Goal: Task Accomplishment & Management: Manage account settings

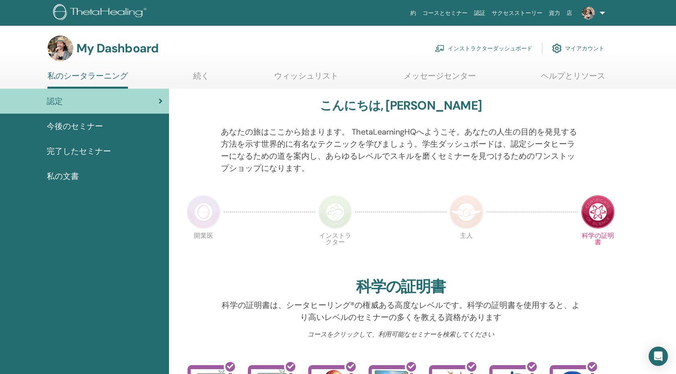
click at [482, 50] on link "インストラクターダッシュボード" at bounding box center [483, 48] width 97 height 18
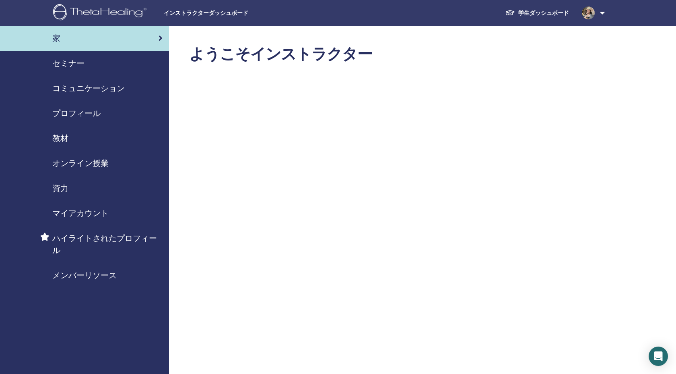
click at [68, 74] on link "セミナー" at bounding box center [84, 63] width 169 height 25
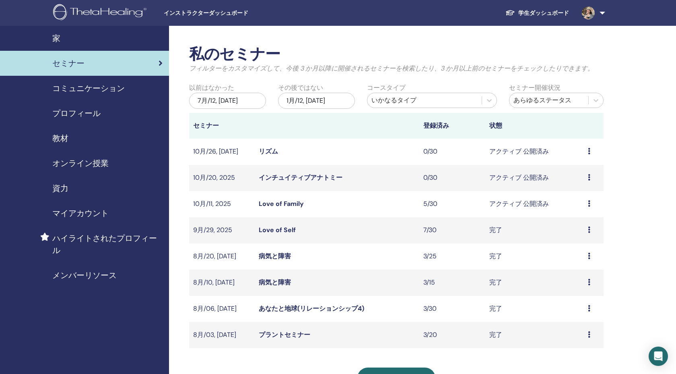
click at [272, 258] on link "病気と障害" at bounding box center [275, 256] width 32 height 8
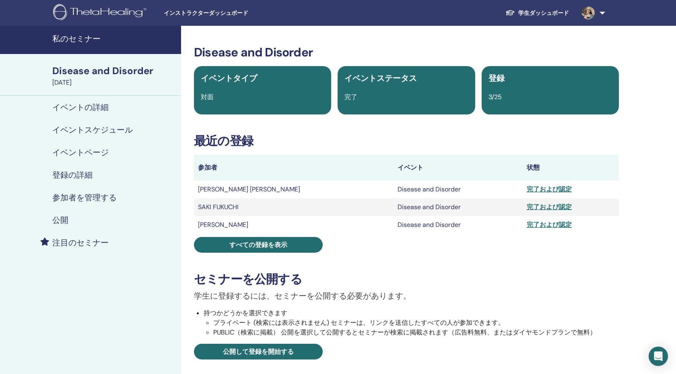
click at [95, 203] on link "参加者を管理する" at bounding box center [90, 197] width 181 height 23
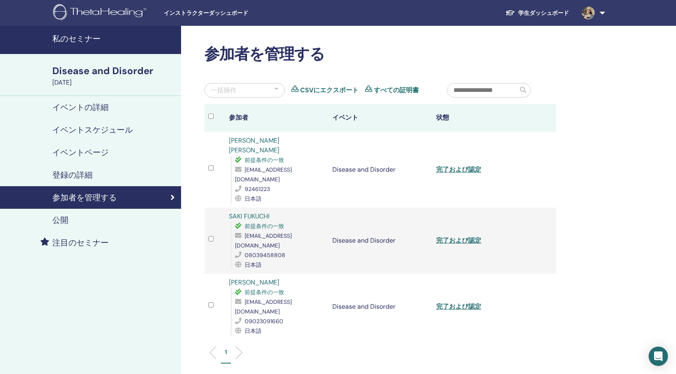
click at [78, 36] on h4 "私のセミナー" at bounding box center [114, 39] width 124 height 10
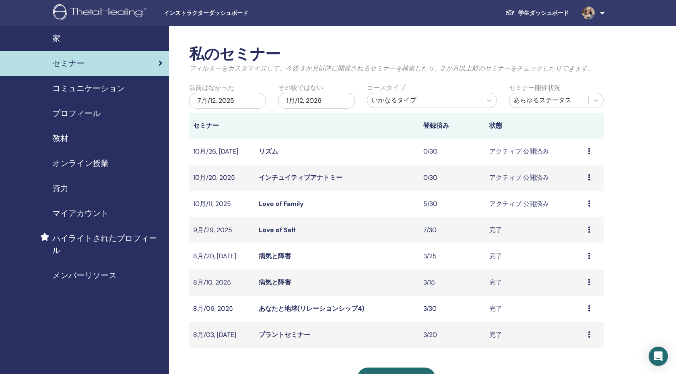
click at [281, 283] on link "病気と障害" at bounding box center [275, 282] width 32 height 8
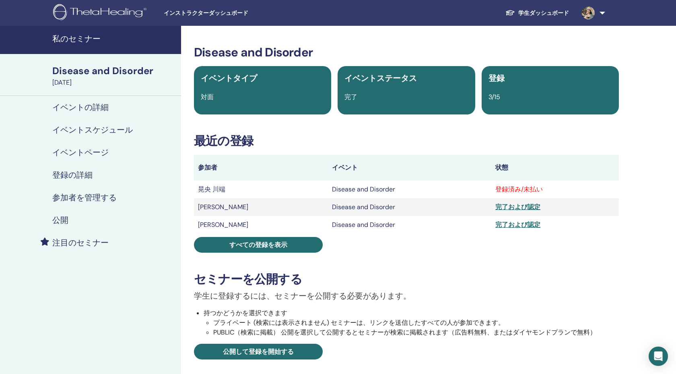
click at [107, 199] on h4 "参加者を管理する" at bounding box center [84, 197] width 64 height 10
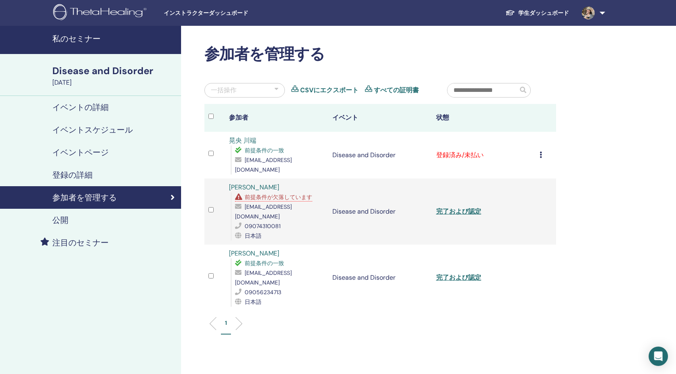
click at [542, 156] on div "登録をキャンセルする 自動認証しない 有料としてマーク 未払いとしてマーク 不在としてマーク 完了して認定する 証明書のダウンロード" at bounding box center [546, 155] width 12 height 10
click at [538, 222] on p "完了して認定する" at bounding box center [544, 224] width 64 height 10
click at [310, 200] on span "前提条件が欠落しています" at bounding box center [279, 196] width 68 height 7
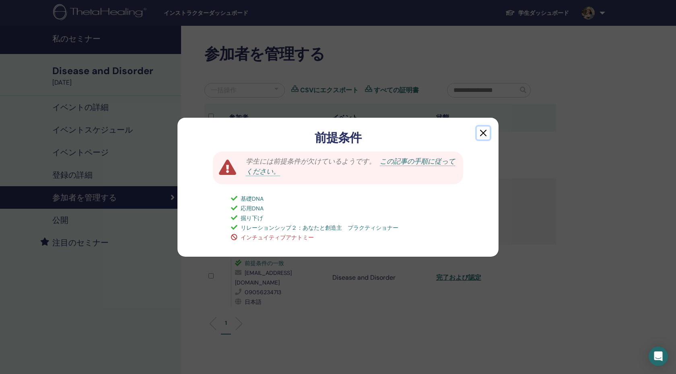
click at [482, 137] on button "button" at bounding box center [483, 132] width 13 height 13
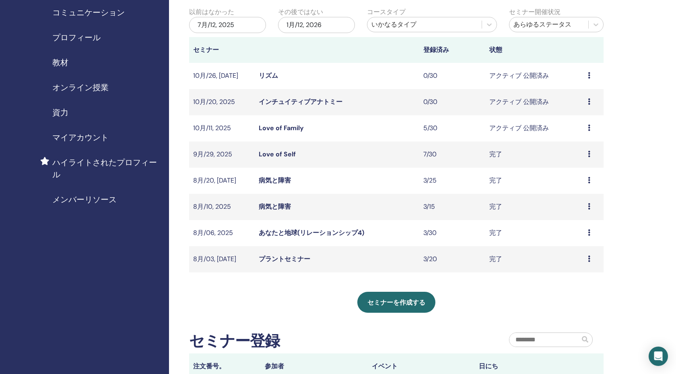
scroll to position [90, 0]
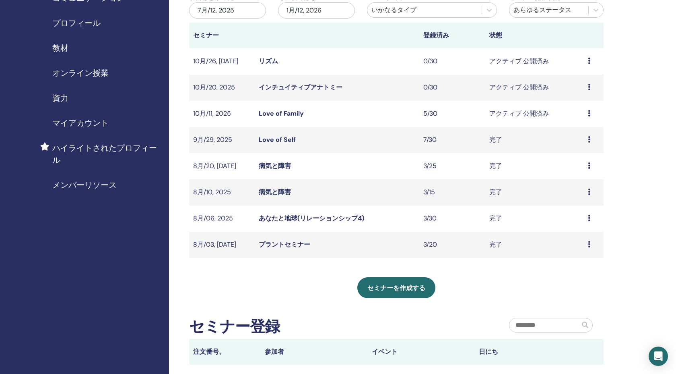
click at [292, 114] on link "Love of Family" at bounding box center [281, 113] width 45 height 8
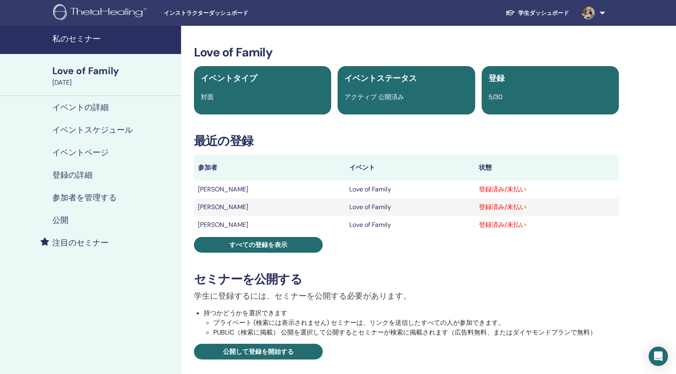
click at [98, 201] on h4 "参加者を管理する" at bounding box center [84, 197] width 64 height 10
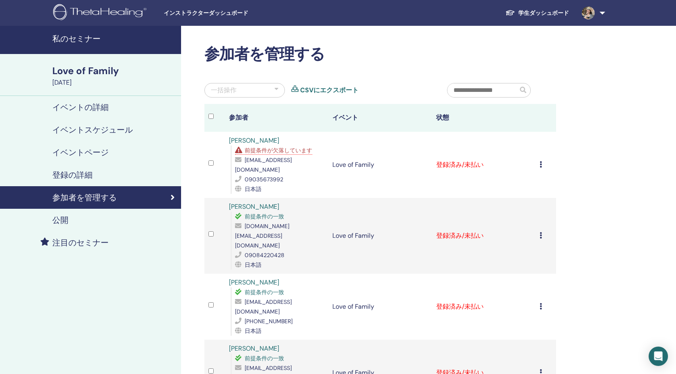
click at [543, 160] on div "登録をキャンセルする 自動認証しない 有料としてマーク 未払いとしてマーク 不在としてマーク 完了して認定する 証明書のダウンロード" at bounding box center [546, 165] width 12 height 10
click at [542, 232] on p "完了して認定する" at bounding box center [544, 228] width 64 height 10
click at [542, 231] on div "登録をキャンセルする 自動認証しない 有料としてマーク 未払いとしてマーク 不在としてマーク 完了して認定する 証明書のダウンロード" at bounding box center [546, 236] width 12 height 10
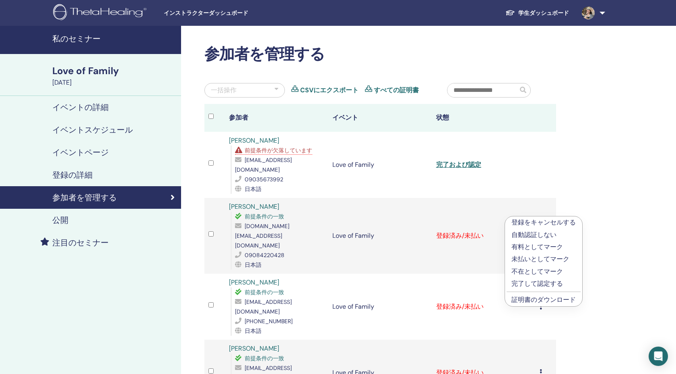
click at [532, 280] on p "完了して認定する" at bounding box center [544, 284] width 64 height 10
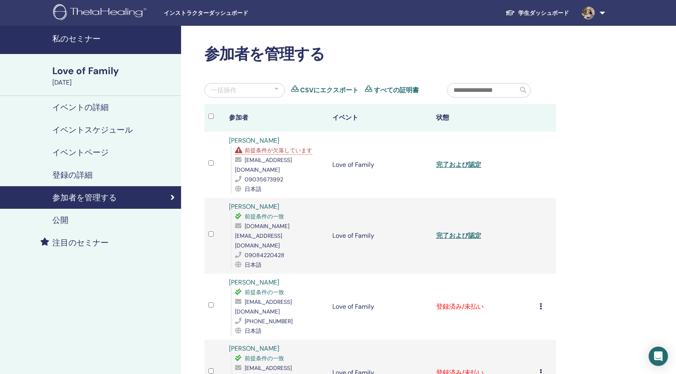
click at [538, 273] on td "登録をキャンセルする 自動認証しない 有料としてマーク 未払いとしてマーク 不在としてマーク 完了して認定する 証明書のダウンロード" at bounding box center [546, 306] width 21 height 66
click at [540, 303] on icon at bounding box center [541, 306] width 2 height 6
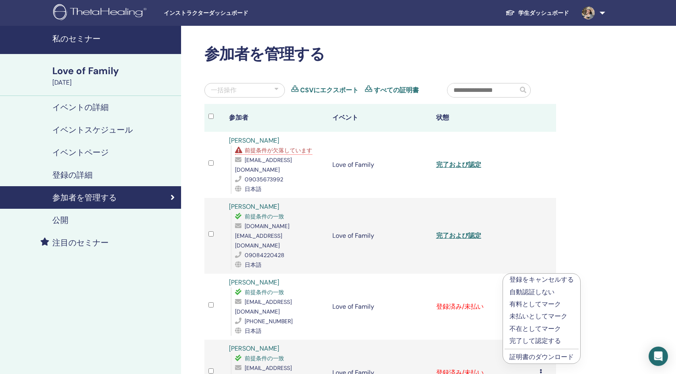
click at [539, 340] on p "完了して認定する" at bounding box center [542, 341] width 64 height 10
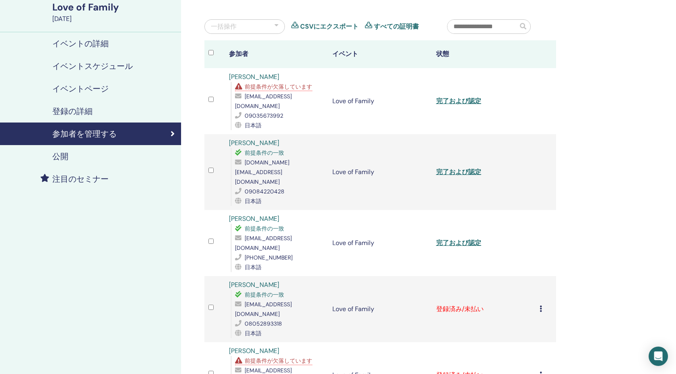
scroll to position [74, 0]
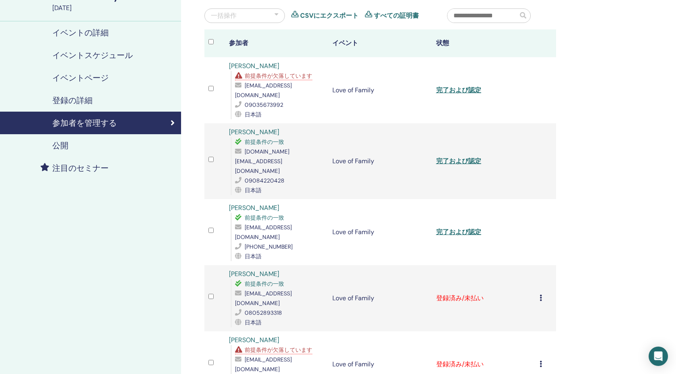
click at [541, 293] on div "登録をキャンセルする 自動認証しない 有料としてマーク 未払いとしてマーク 不在としてマーク 完了して認定する 証明書のダウンロード" at bounding box center [546, 298] width 12 height 10
click at [531, 325] on p "完了して認定する" at bounding box center [542, 326] width 64 height 10
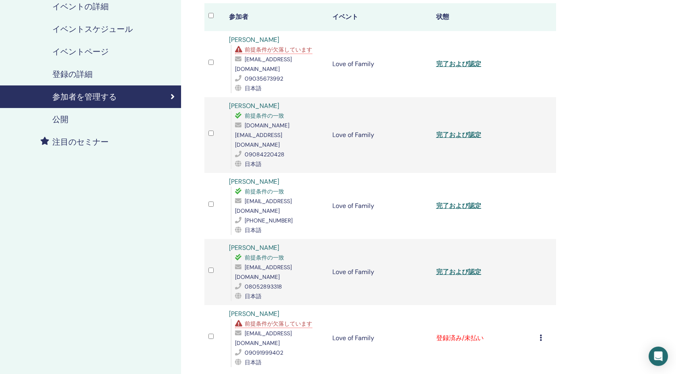
scroll to position [123, 0]
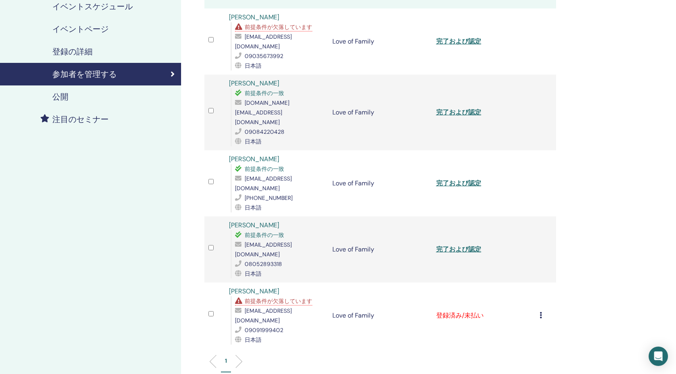
click at [539, 282] on td "登録をキャンセルする 自動認証しない 有料としてマーク 未払いとしてマーク 不在としてマーク 完了して認定する 証明書のダウンロード" at bounding box center [546, 315] width 21 height 66
click at [538, 282] on td "登録をキャンセルする 自動認証しない 有料としてマーク 未払いとしてマーク 不在としてマーク 完了して認定する 証明書のダウンロード" at bounding box center [546, 315] width 21 height 66
click at [541, 312] on icon at bounding box center [541, 315] width 2 height 6
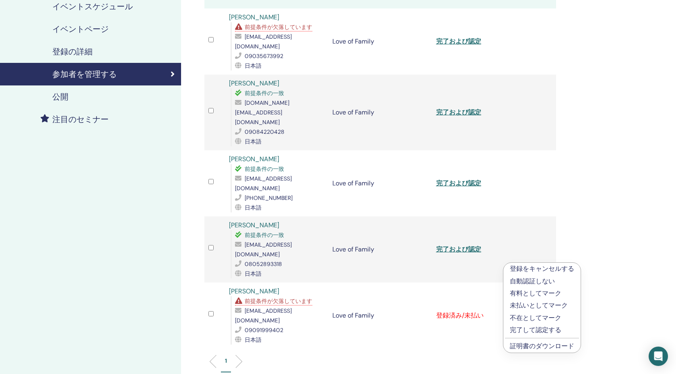
click at [527, 330] on p "完了して認定する" at bounding box center [542, 330] width 64 height 10
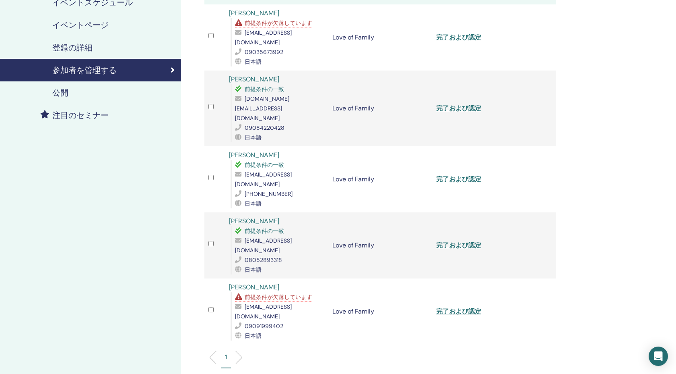
scroll to position [195, 0]
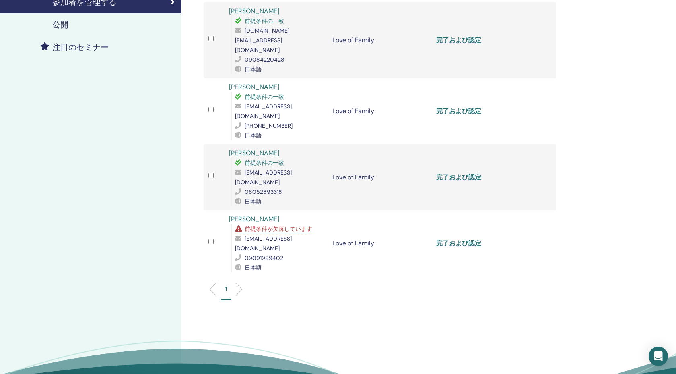
click at [291, 234] on div "umekosan34@gmail.com" at bounding box center [279, 243] width 89 height 19
click at [298, 225] on span "前提条件が欠落しています" at bounding box center [279, 228] width 68 height 7
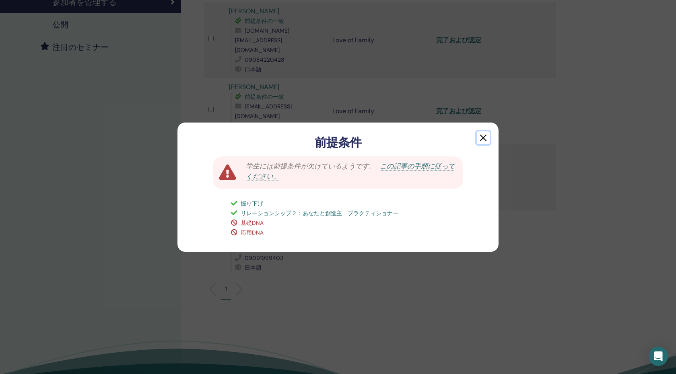
click at [484, 137] on button "button" at bounding box center [483, 137] width 13 height 13
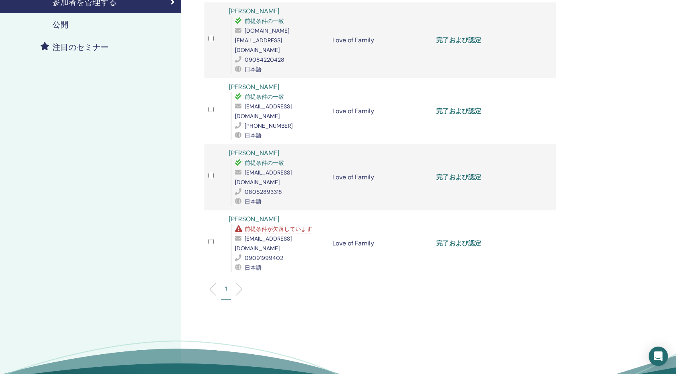
scroll to position [0, 0]
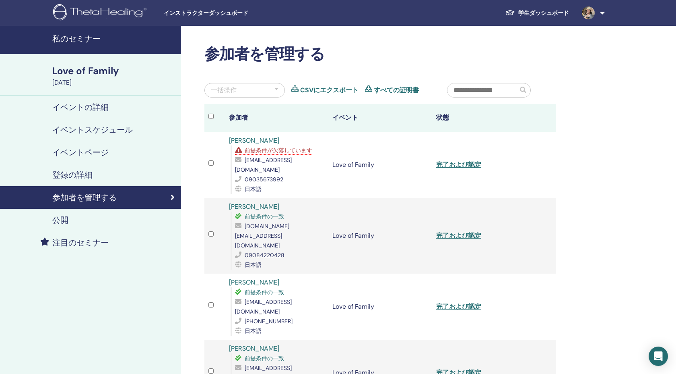
click at [96, 31] on link "私のセミナー" at bounding box center [90, 40] width 181 height 28
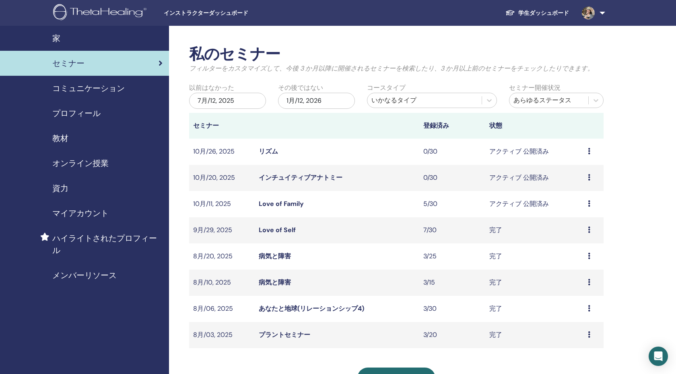
click at [412, 99] on div "いかなるタイプ" at bounding box center [425, 100] width 106 height 10
click at [245, 97] on div "7月/12, 2025" at bounding box center [227, 101] width 77 height 16
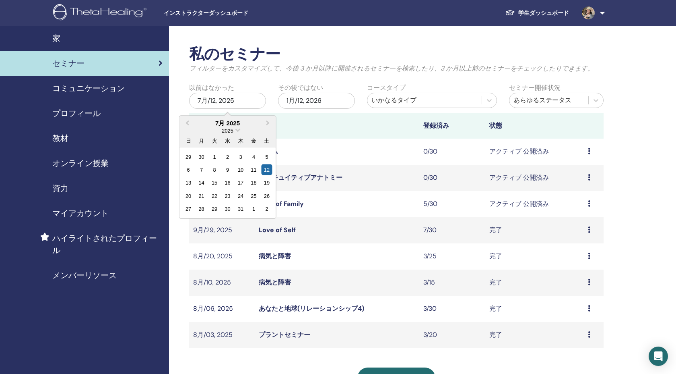
click at [239, 136] on div "木" at bounding box center [240, 140] width 11 height 11
click at [239, 133] on div "2025" at bounding box center [228, 130] width 97 height 7
click at [238, 132] on span "Choose Date" at bounding box center [238, 128] width 5 height 5
click at [232, 190] on div "2024" at bounding box center [228, 193] width 48 height 8
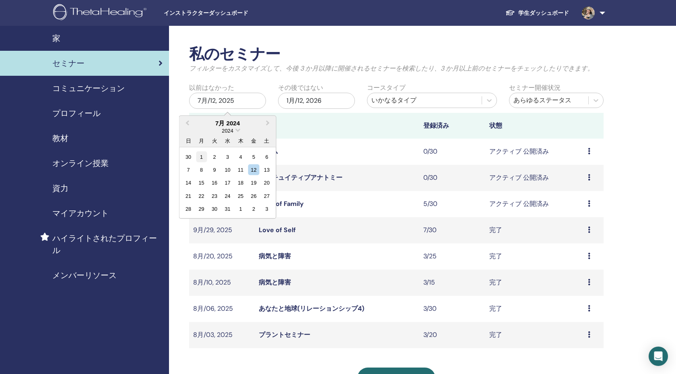
click at [205, 158] on div "1" at bounding box center [201, 156] width 11 height 11
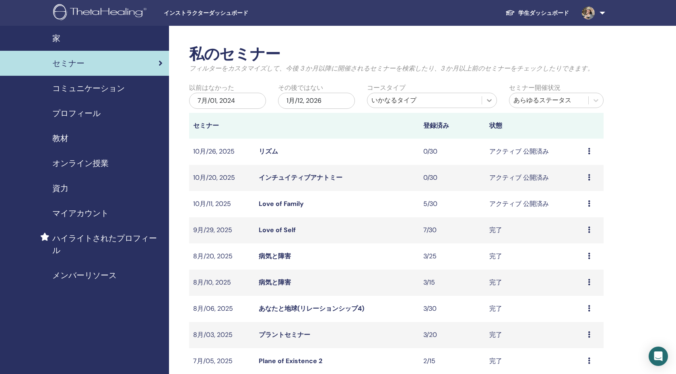
click at [488, 103] on icon at bounding box center [490, 100] width 8 height 8
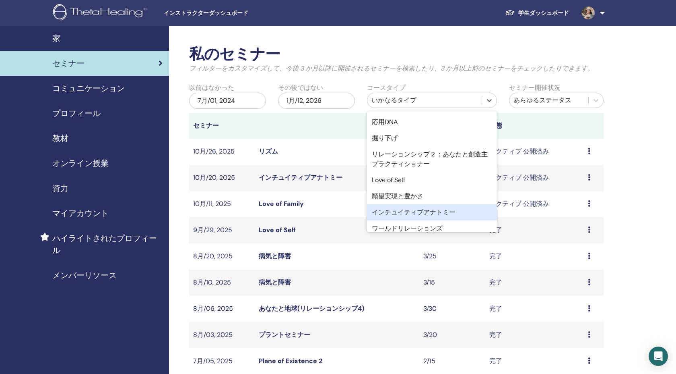
scroll to position [56, 0]
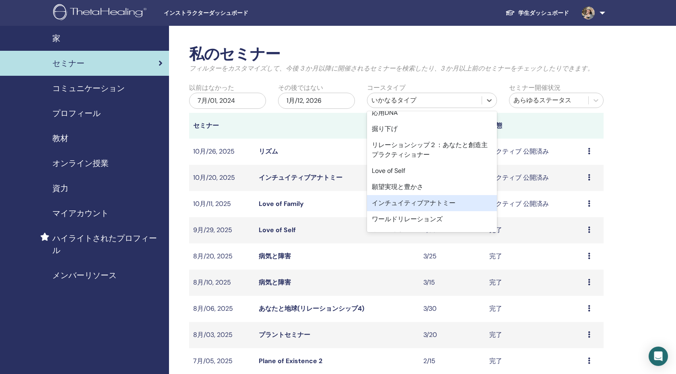
click at [432, 204] on div "インチュイティブアナトミー" at bounding box center [432, 203] width 130 height 16
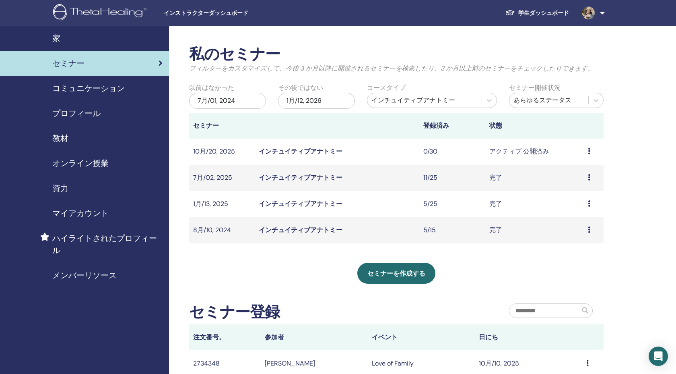
click at [320, 204] on link "インチュイティブアナトミー" at bounding box center [301, 203] width 84 height 8
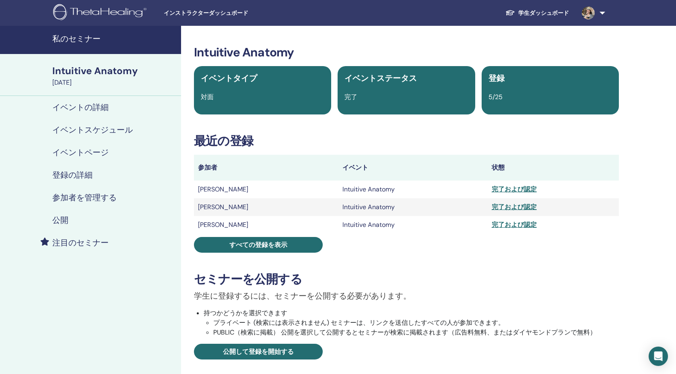
click at [101, 199] on h4 "参加者を管理する" at bounding box center [84, 197] width 64 height 10
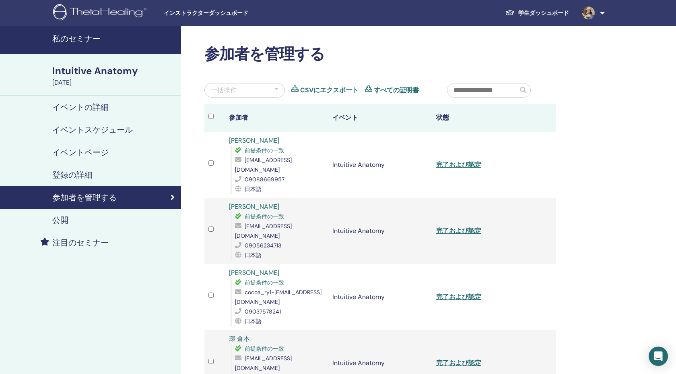
drag, startPoint x: 122, startPoint y: 92, endPoint x: 42, endPoint y: 70, distance: 82.6
click at [42, 70] on div "Intuitive Anatomy January 13, 2025" at bounding box center [90, 75] width 181 height 42
copy link "Intuitive Anatomy January 13, 2025"
click at [110, 112] on div "イベントの詳細" at bounding box center [90, 107] width 168 height 10
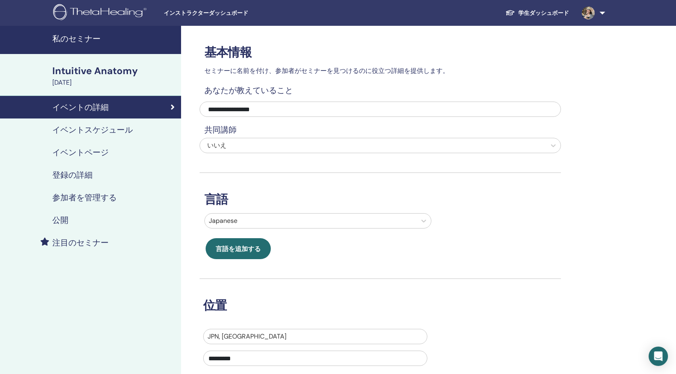
click at [88, 127] on h4 "イベントスケジュール" at bounding box center [92, 130] width 81 height 10
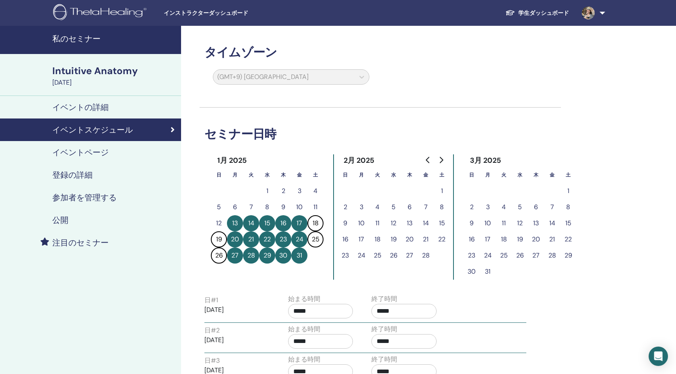
click at [110, 69] on div "Intuitive Anatomy" at bounding box center [114, 71] width 124 height 14
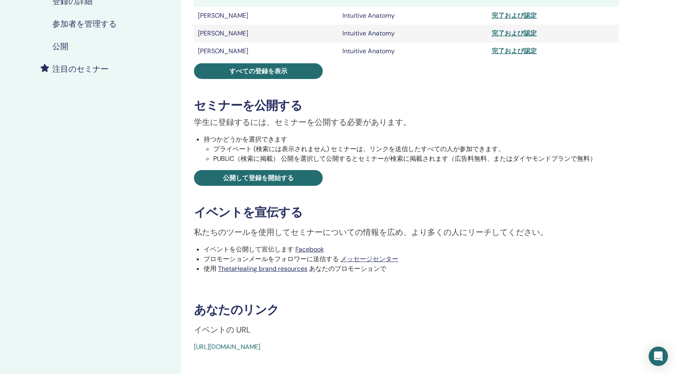
scroll to position [260, 0]
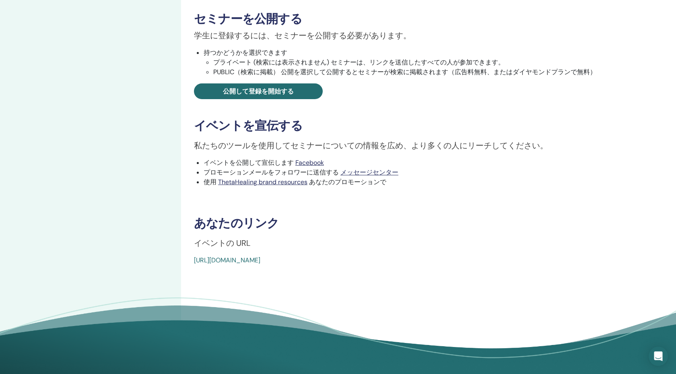
drag, startPoint x: 387, startPoint y: 260, endPoint x: 187, endPoint y: 260, distance: 200.5
click at [187, 260] on div "Intuitive Anatomy イベントタイプ 対面 イベントステータス 完了 登録 5/25 最近の登録 参加者 イベント 状態 祐美子 水谷 Intu…" at bounding box center [406, 25] width 441 height 480
copy link "[URL][DOMAIN_NAME]"
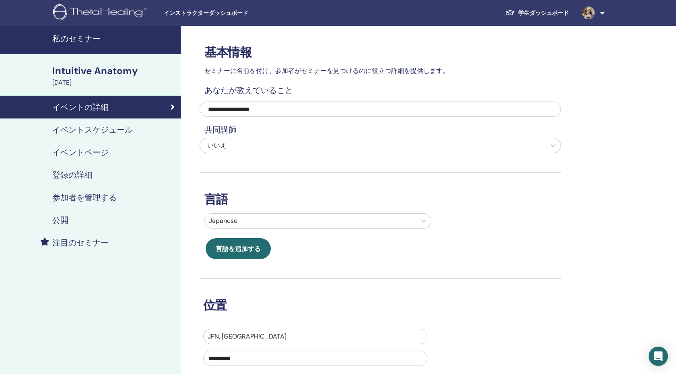
click at [85, 35] on h4 "私のセミナー" at bounding box center [114, 39] width 124 height 10
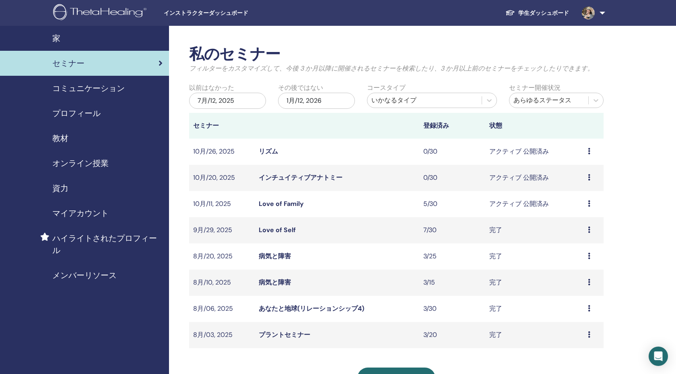
click at [277, 256] on link "病気と障害" at bounding box center [275, 256] width 32 height 8
click at [263, 279] on link "病気と障害" at bounding box center [275, 282] width 32 height 8
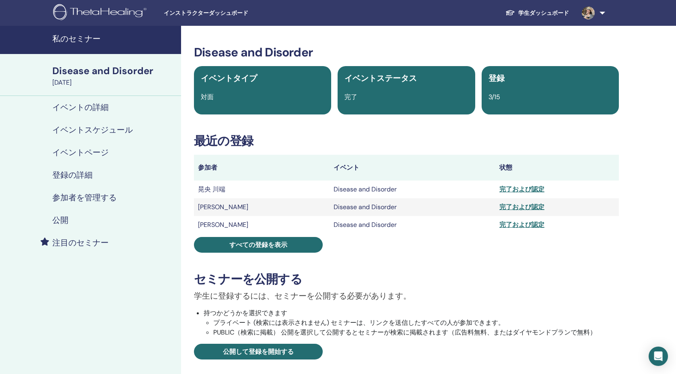
click at [229, 207] on td "[PERSON_NAME]" at bounding box center [262, 207] width 136 height 18
click at [128, 195] on div "参加者を管理する" at bounding box center [90, 197] width 168 height 10
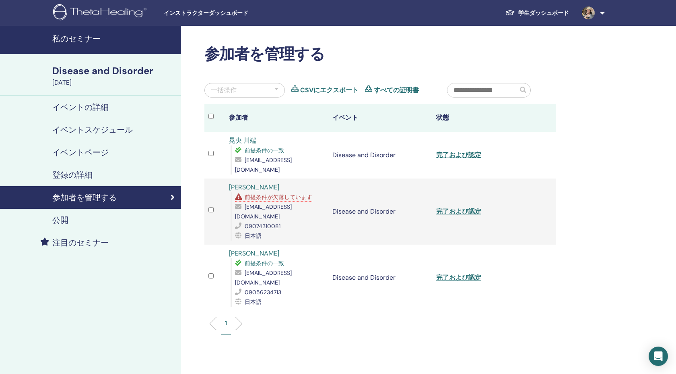
click at [284, 198] on span "前提条件が欠落しています" at bounding box center [279, 196] width 68 height 7
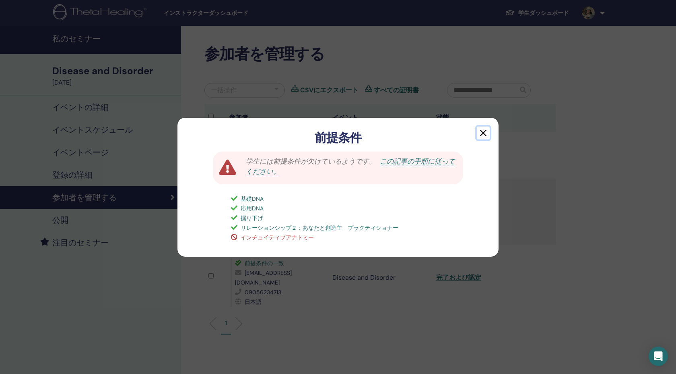
click at [481, 128] on button "button" at bounding box center [483, 132] width 13 height 13
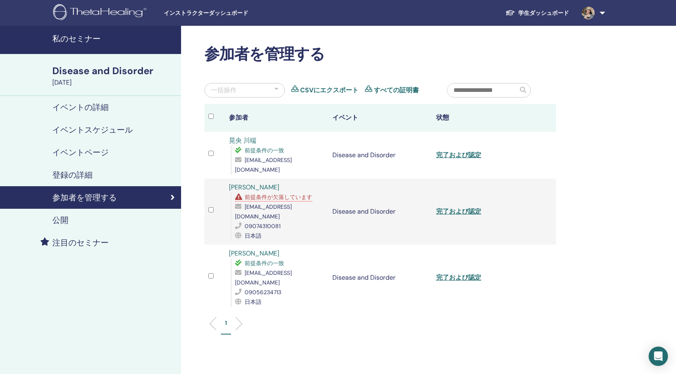
drag, startPoint x: 222, startPoint y: 186, endPoint x: 327, endPoint y: 185, distance: 105.1
click at [327, 185] on tr "HIROKO YAMAMOTO 前提条件が欠落しています buki_hiko_31@icloud.com 09074310081 日本語 Disease an…" at bounding box center [381, 211] width 352 height 66
copy tr "[PERSON_NAME]"
click at [316, 202] on div "buki_hiko_31@icloud.com" at bounding box center [279, 211] width 89 height 19
drag, startPoint x: 319, startPoint y: 210, endPoint x: 242, endPoint y: 210, distance: 76.5
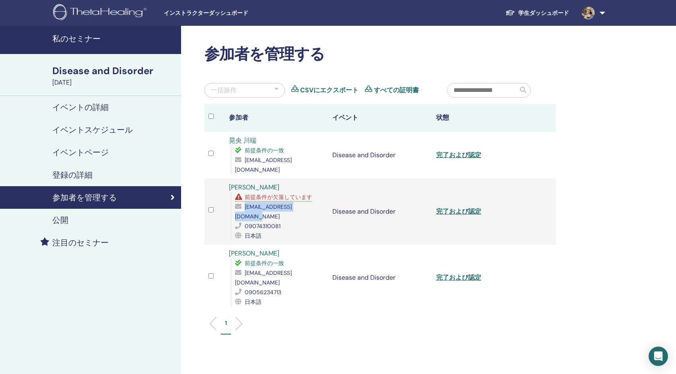
click at [242, 210] on div "buki_hiko_31@icloud.com" at bounding box center [279, 211] width 89 height 19
copy div "buki_hiko_31@icloud.com"
click at [664, 354] on div "Open Intercom Messenger" at bounding box center [658, 355] width 21 height 21
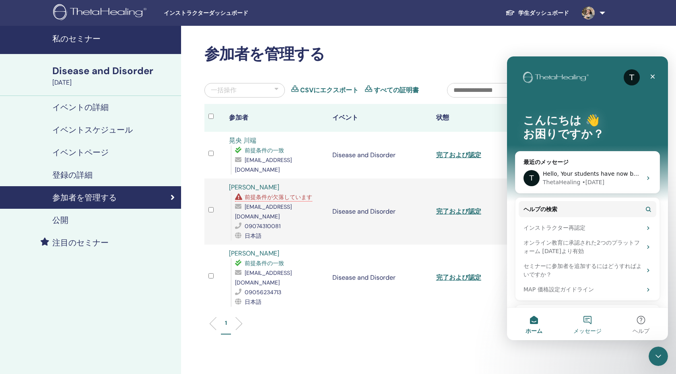
click at [591, 323] on button "メッセージ" at bounding box center [588, 324] width 54 height 32
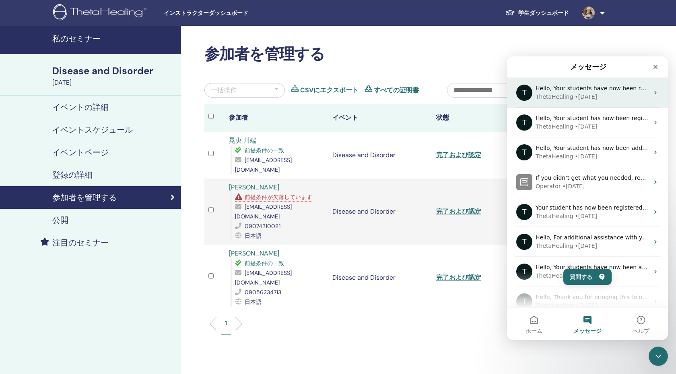
click at [566, 98] on div "ThetaHealing" at bounding box center [554, 97] width 37 height 8
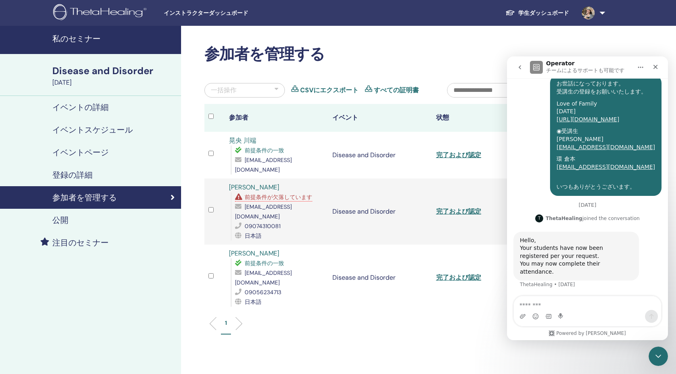
scroll to position [182, 0]
click at [568, 304] on textarea "メッセージ..." at bounding box center [587, 303] width 147 height 14
type textarea "*"
type textarea "**********"
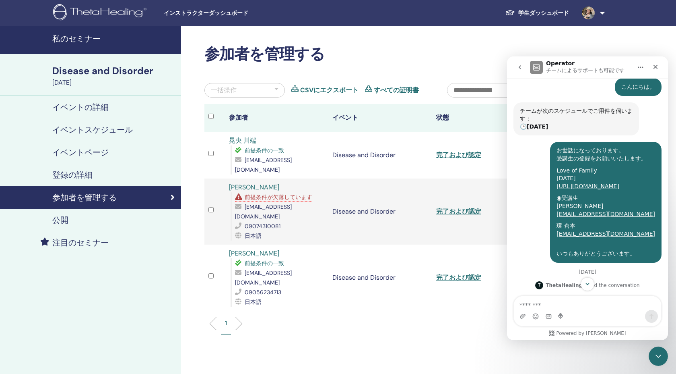
scroll to position [114, 0]
click at [69, 36] on h4 "私のセミナー" at bounding box center [114, 39] width 124 height 10
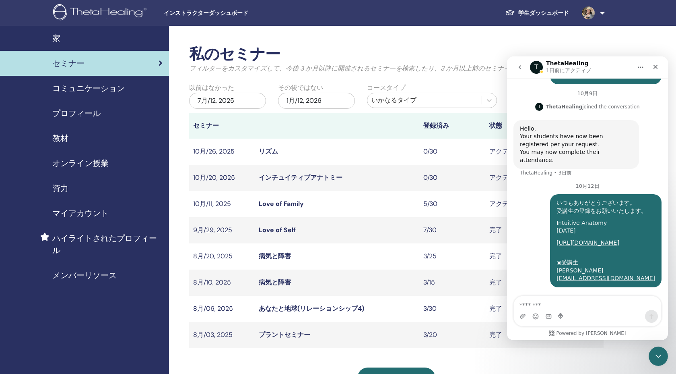
scroll to position [300, 0]
click at [253, 98] on div "7月/12, 2025" at bounding box center [227, 101] width 77 height 16
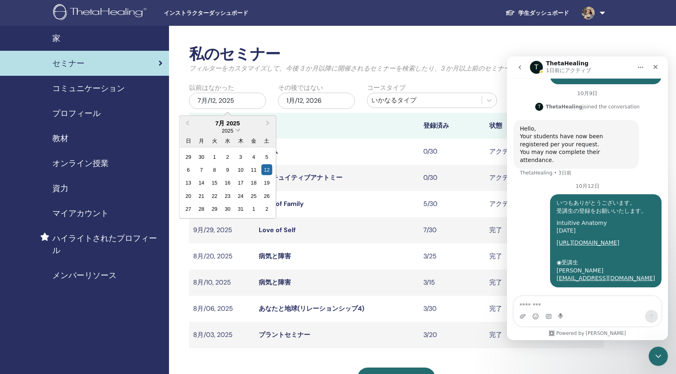
click at [237, 131] on span "Choose Date" at bounding box center [238, 128] width 5 height 5
click at [229, 196] on div "2024" at bounding box center [228, 193] width 48 height 8
click at [205, 156] on div "1" at bounding box center [201, 156] width 11 height 11
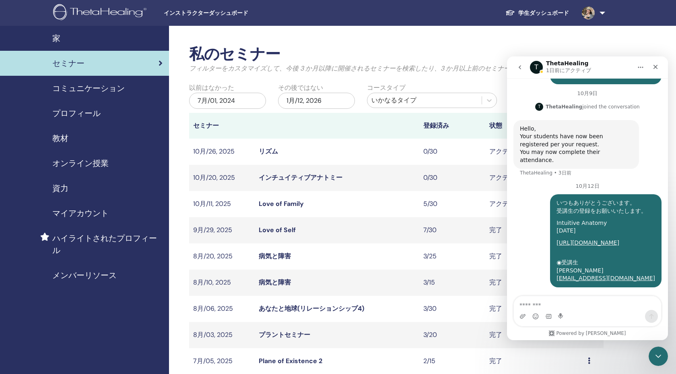
click at [389, 101] on div "いかなるタイプ" at bounding box center [425, 100] width 106 height 10
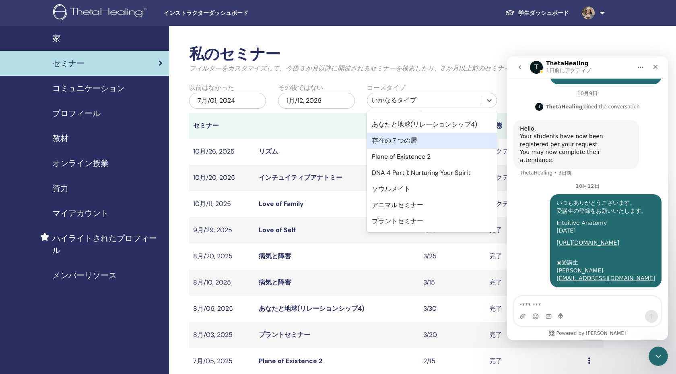
scroll to position [372, 0]
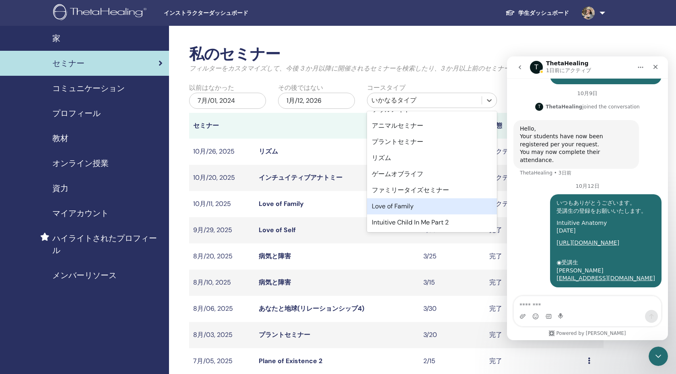
click at [410, 209] on div "Love of Family" at bounding box center [432, 206] width 130 height 16
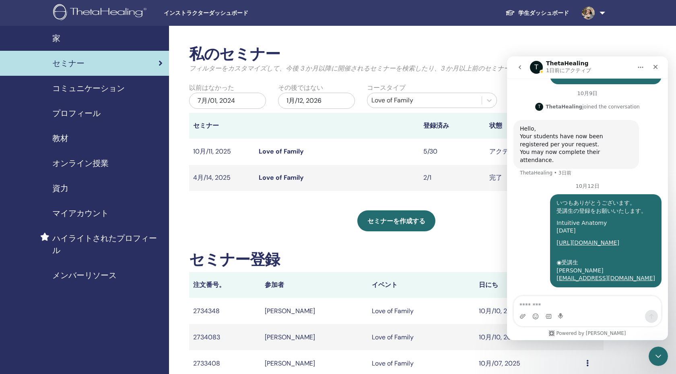
click at [286, 181] on link "Love of Family" at bounding box center [281, 177] width 45 height 8
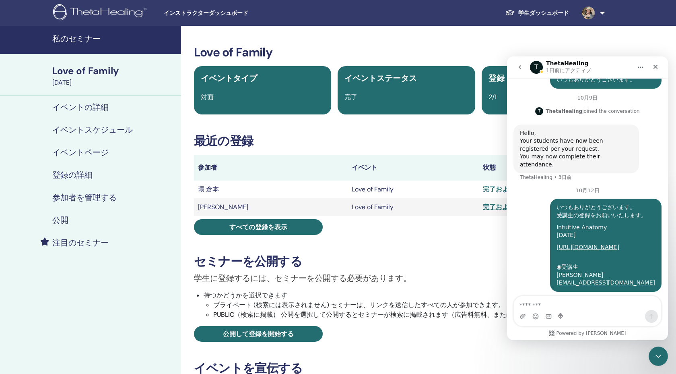
scroll to position [300, 0]
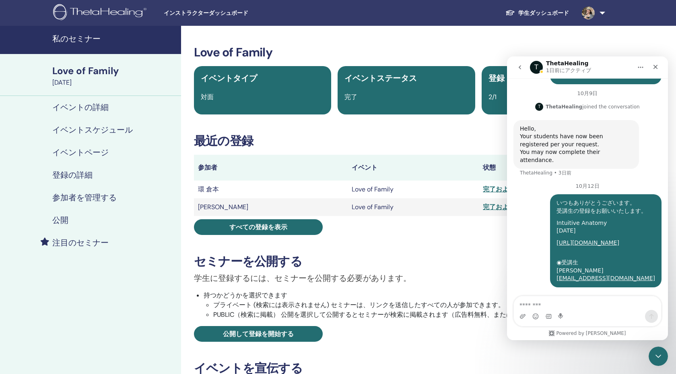
click at [520, 65] on icon "go back" at bounding box center [520, 67] width 6 height 6
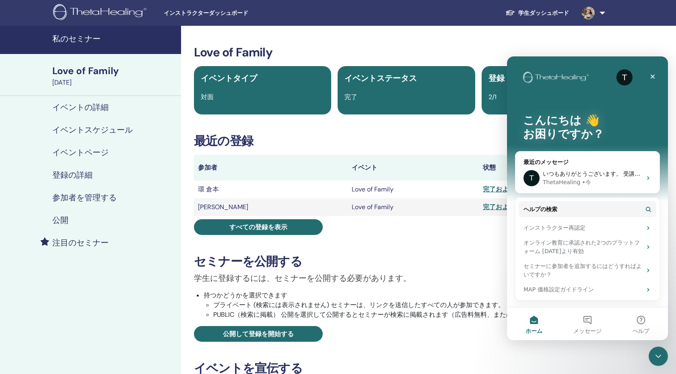
click at [482, 48] on h3 "Love of Family" at bounding box center [406, 52] width 425 height 14
click at [654, 72] on div "クローズ" at bounding box center [653, 76] width 14 height 14
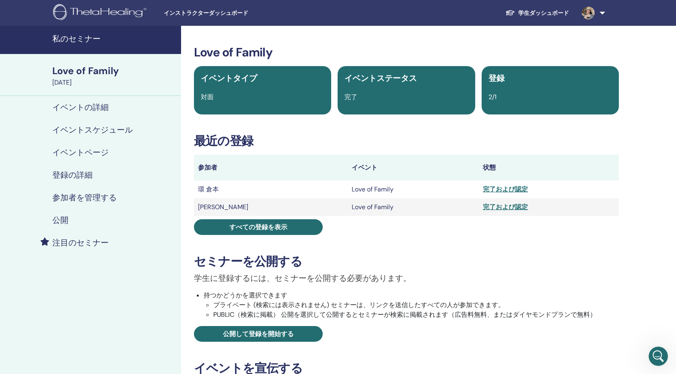
click at [92, 45] on link "私のセミナー" at bounding box center [90, 40] width 181 height 28
